Goal: Find specific page/section: Find specific page/section

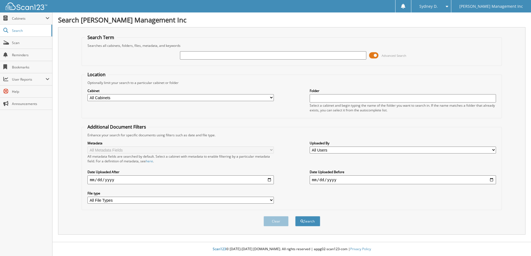
click at [194, 56] on input "text" at bounding box center [273, 55] width 186 height 8
type input "8079"
click at [295, 216] on button "Search" at bounding box center [307, 221] width 25 height 10
click at [138, 176] on input "date" at bounding box center [180, 180] width 186 height 9
drag, startPoint x: 137, startPoint y: 178, endPoint x: 138, endPoint y: 187, distance: 9.2
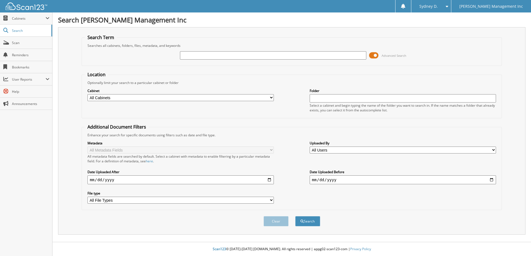
click at [137, 180] on input "date" at bounding box center [180, 180] width 186 height 9
type input "[DATE]"
click at [200, 57] on input "text" at bounding box center [273, 55] width 186 height 8
type input "8079"
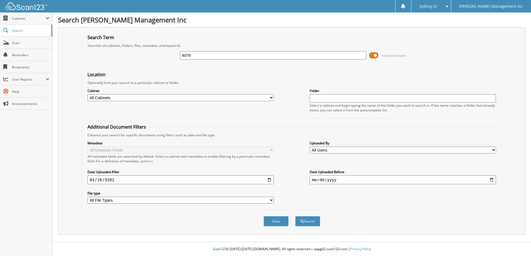
click at [295, 216] on button "Search" at bounding box center [307, 221] width 25 height 10
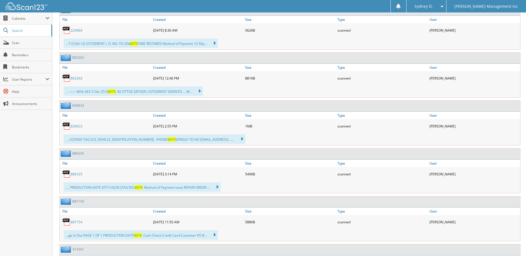
scroll to position [2109, 0]
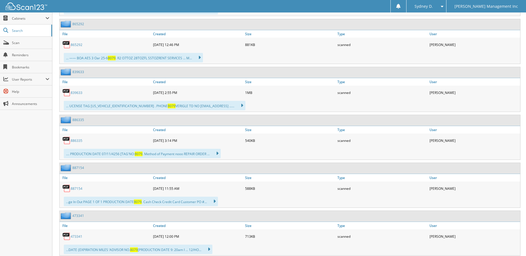
click at [20, 171] on div "Close Cabinets My Company Email Addresses Search Scan" at bounding box center [26, 134] width 52 height 244
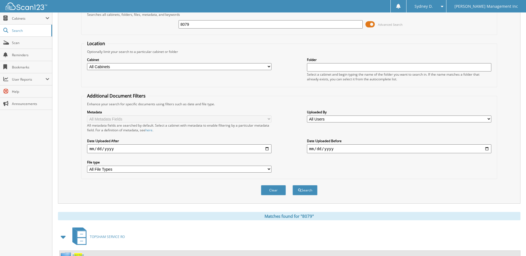
scroll to position [0, 0]
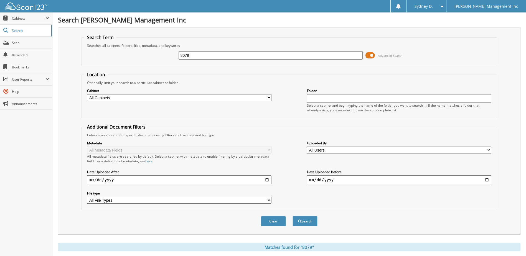
click at [201, 55] on input "8079" at bounding box center [271, 55] width 185 height 8
type input "8"
type input "856798"
click at [293, 216] on button "Search" at bounding box center [305, 221] width 25 height 10
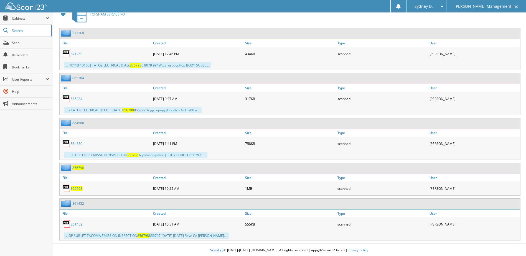
scroll to position [255, 0]
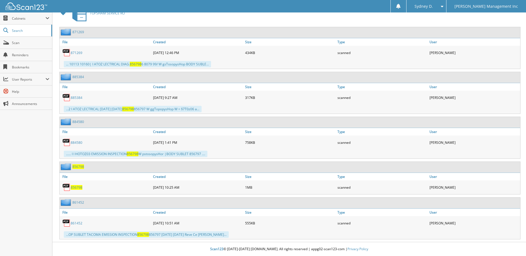
click at [78, 187] on span "856798" at bounding box center [77, 187] width 12 height 5
